Goal: Transaction & Acquisition: Purchase product/service

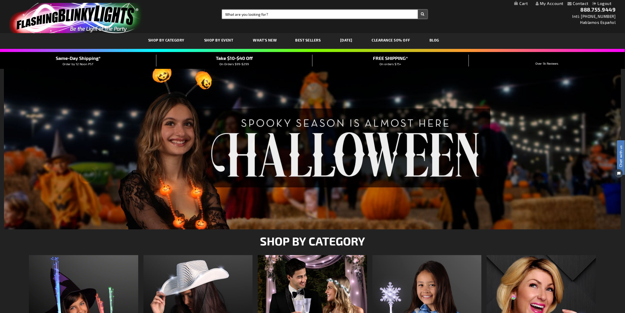
click at [240, 18] on input "Search" at bounding box center [324, 14] width 205 height 9
type input "bracelet"
click at [418, 10] on button "Search" at bounding box center [423, 14] width 10 height 9
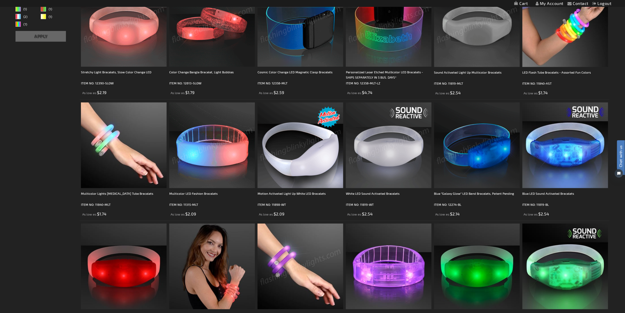
scroll to position [197, 0]
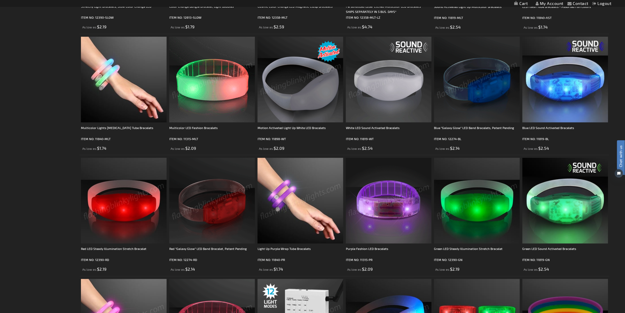
click at [296, 78] on img at bounding box center [300, 80] width 86 height 86
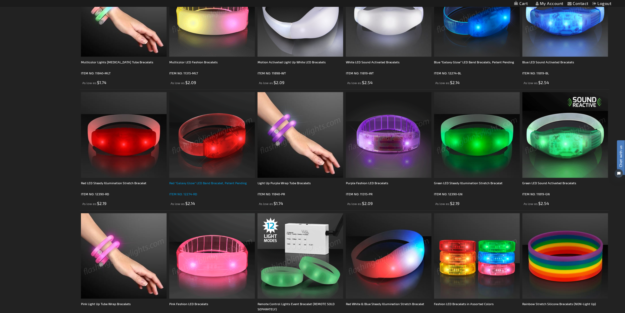
scroll to position [164, 0]
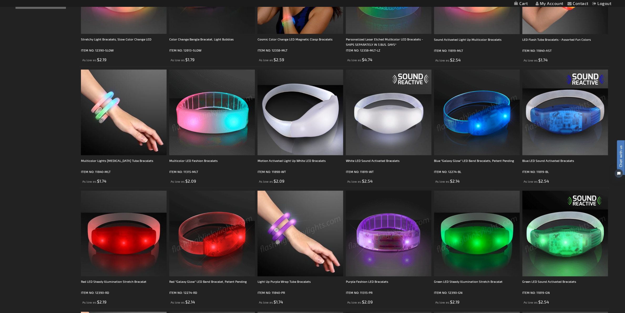
click at [227, 138] on img at bounding box center [212, 113] width 86 height 86
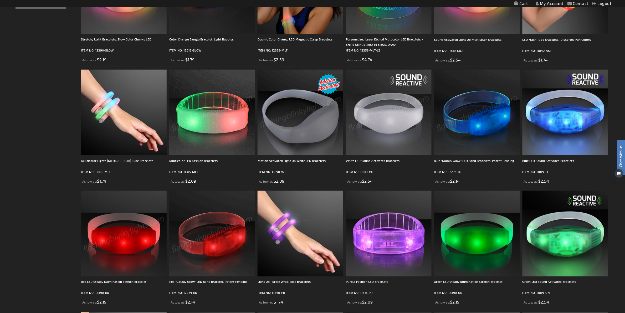
click at [187, 145] on img at bounding box center [212, 113] width 86 height 86
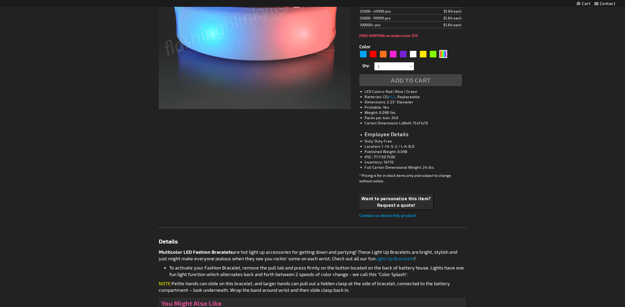
type input "5659"
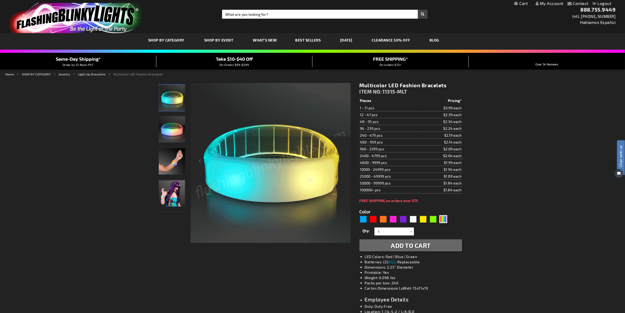
scroll to position [33, 0]
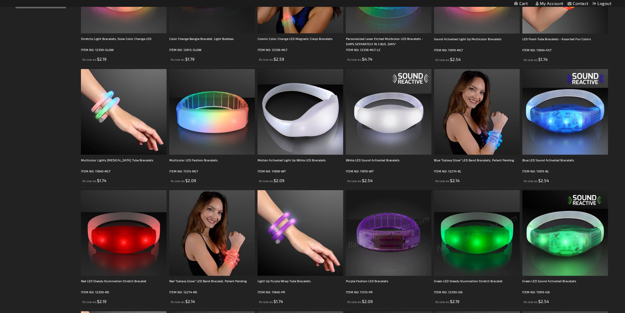
scroll to position [329, 0]
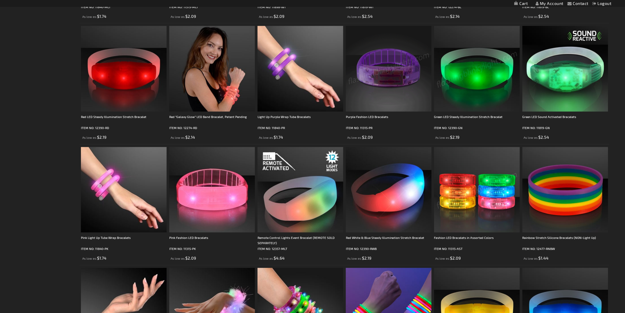
click at [466, 193] on img at bounding box center [477, 190] width 86 height 86
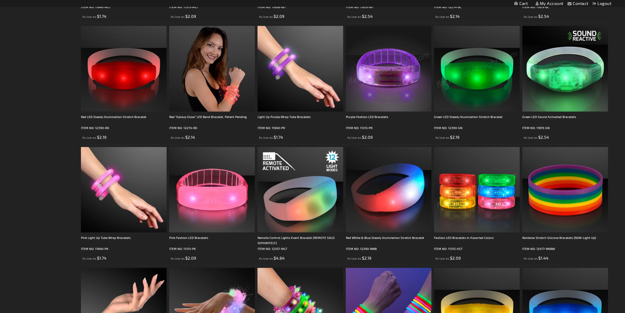
scroll to position [0, 0]
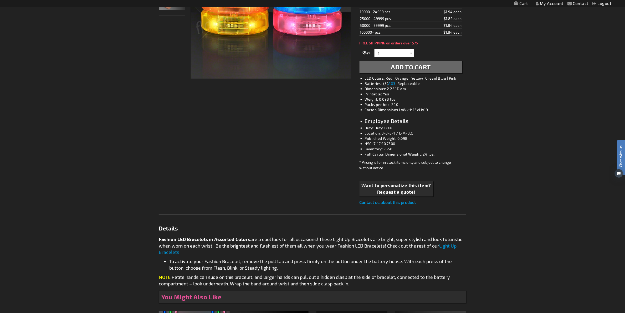
scroll to position [197, 0]
